Goal: Navigation & Orientation: Find specific page/section

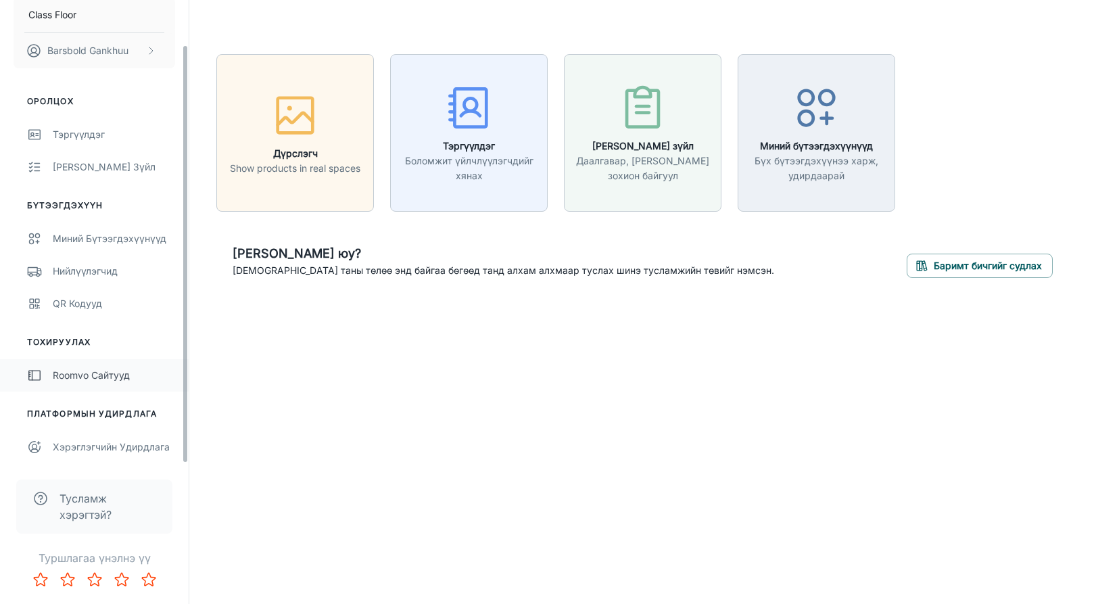
scroll to position [49, 0]
click at [106, 379] on div "Roomvo сайтууд" at bounding box center [114, 375] width 122 height 15
click at [110, 446] on div "Хэрэглэгчийн удирдлага" at bounding box center [114, 447] width 122 height 15
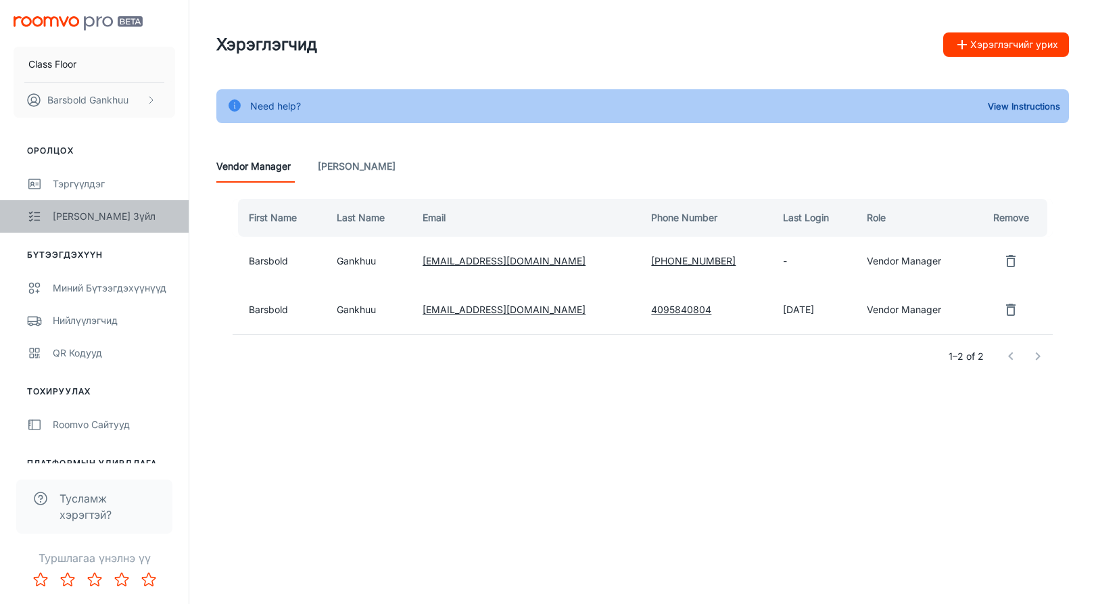
click at [93, 216] on div "[PERSON_NAME] зүйл" at bounding box center [114, 216] width 122 height 15
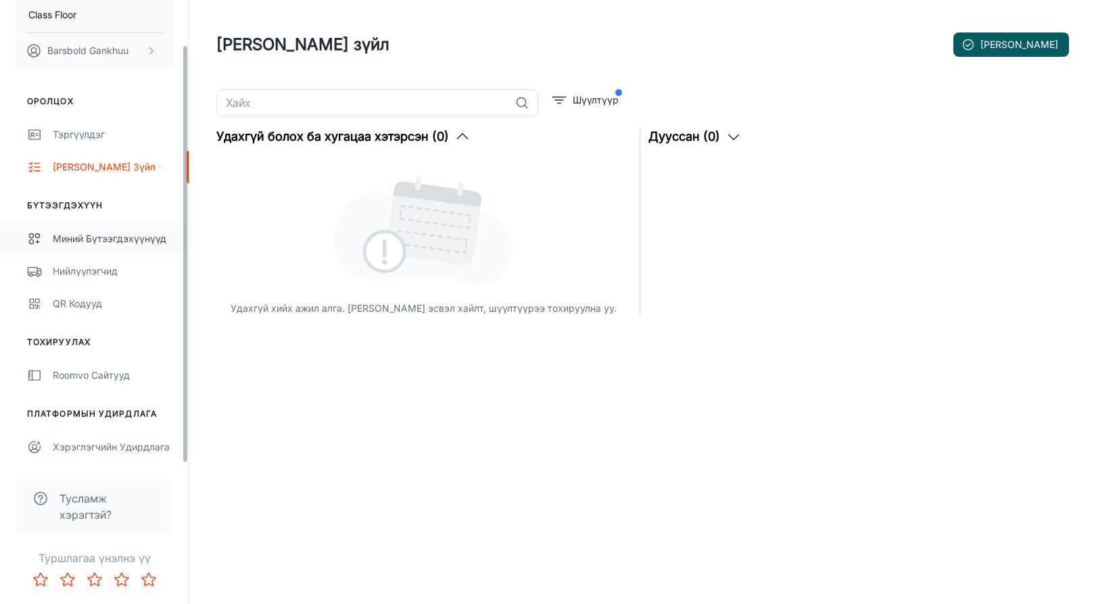
scroll to position [49, 0]
click at [91, 370] on div "Roomvo сайтууд" at bounding box center [114, 375] width 122 height 15
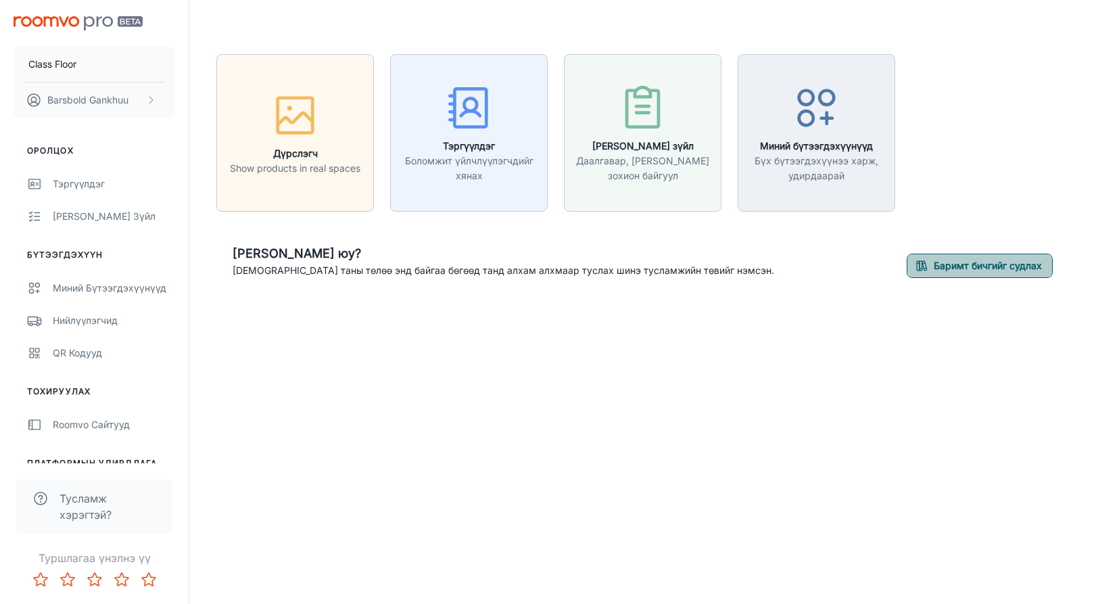
click at [914, 256] on button "Баримт бичгийг судлах" at bounding box center [980, 266] width 146 height 24
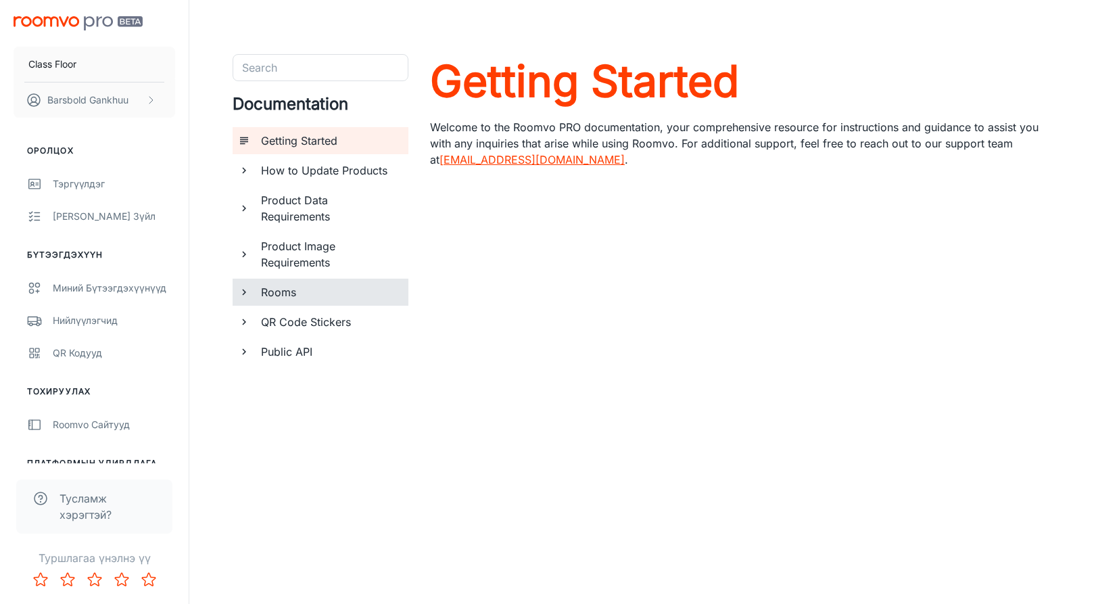
click at [301, 288] on h6 "Rooms" at bounding box center [329, 292] width 137 height 16
click at [111, 98] on p "[PERSON_NAME]" at bounding box center [87, 100] width 81 height 15
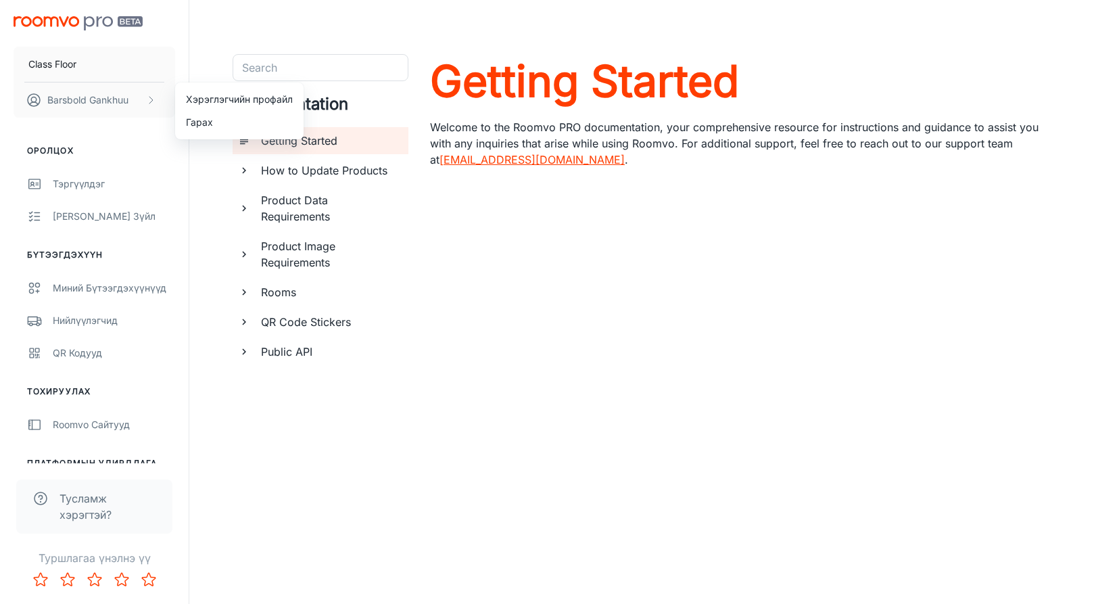
click at [201, 100] on li "Хэрэглэгчийн профайл" at bounding box center [239, 99] width 128 height 23
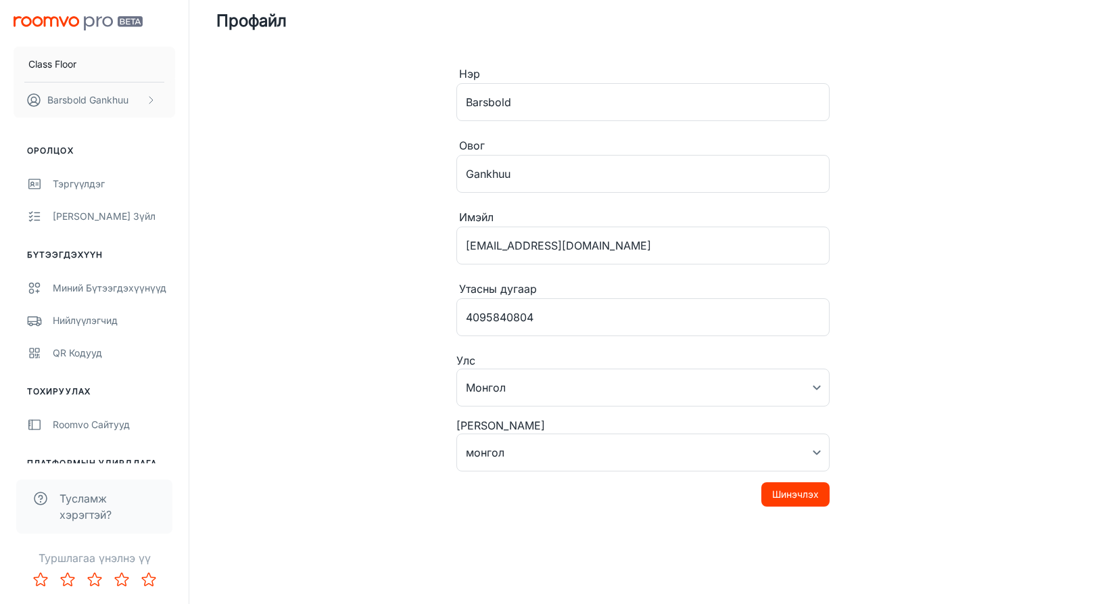
scroll to position [24, 0]
